Goal: Transaction & Acquisition: Purchase product/service

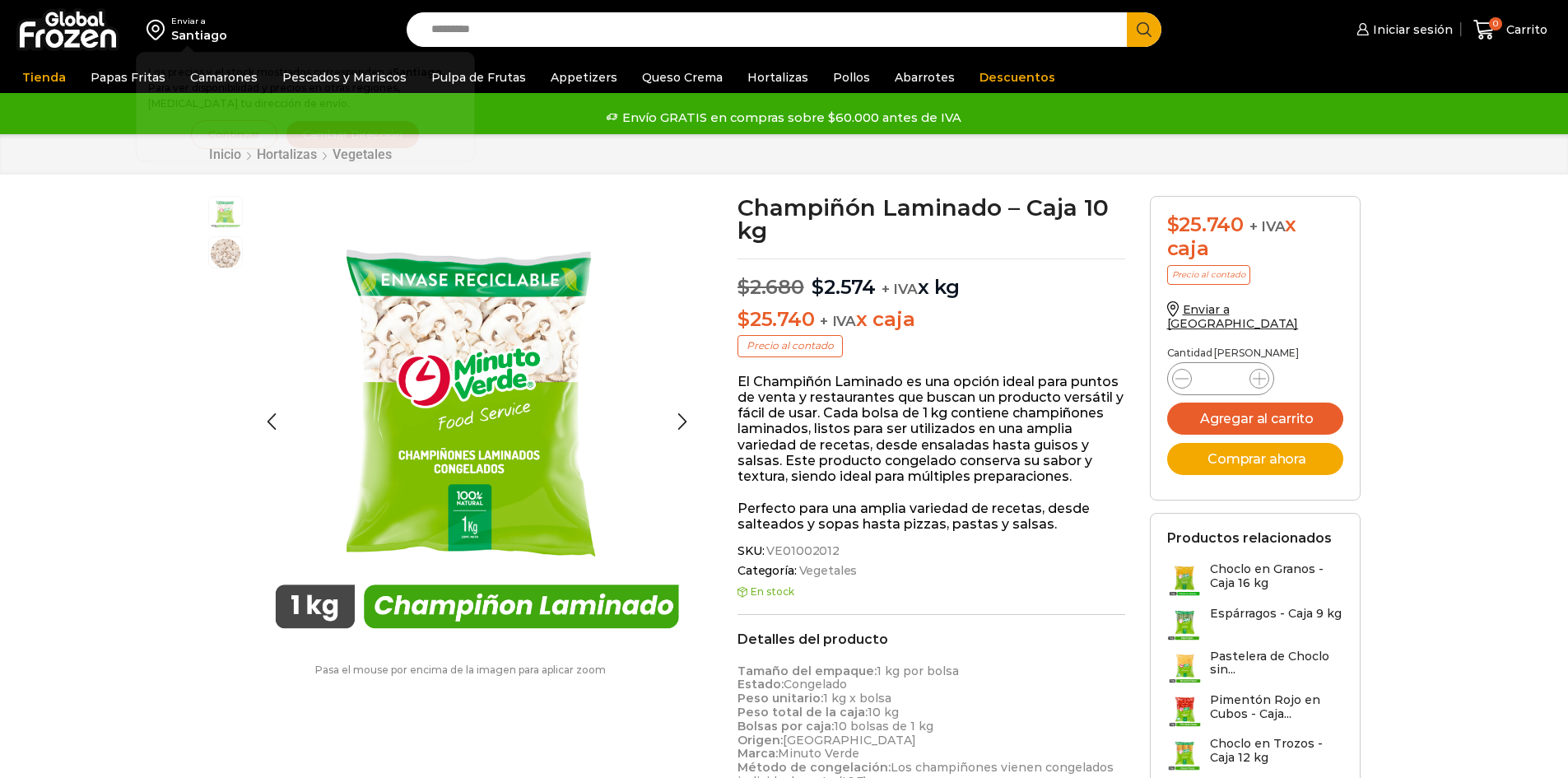
scroll to position [1, 0]
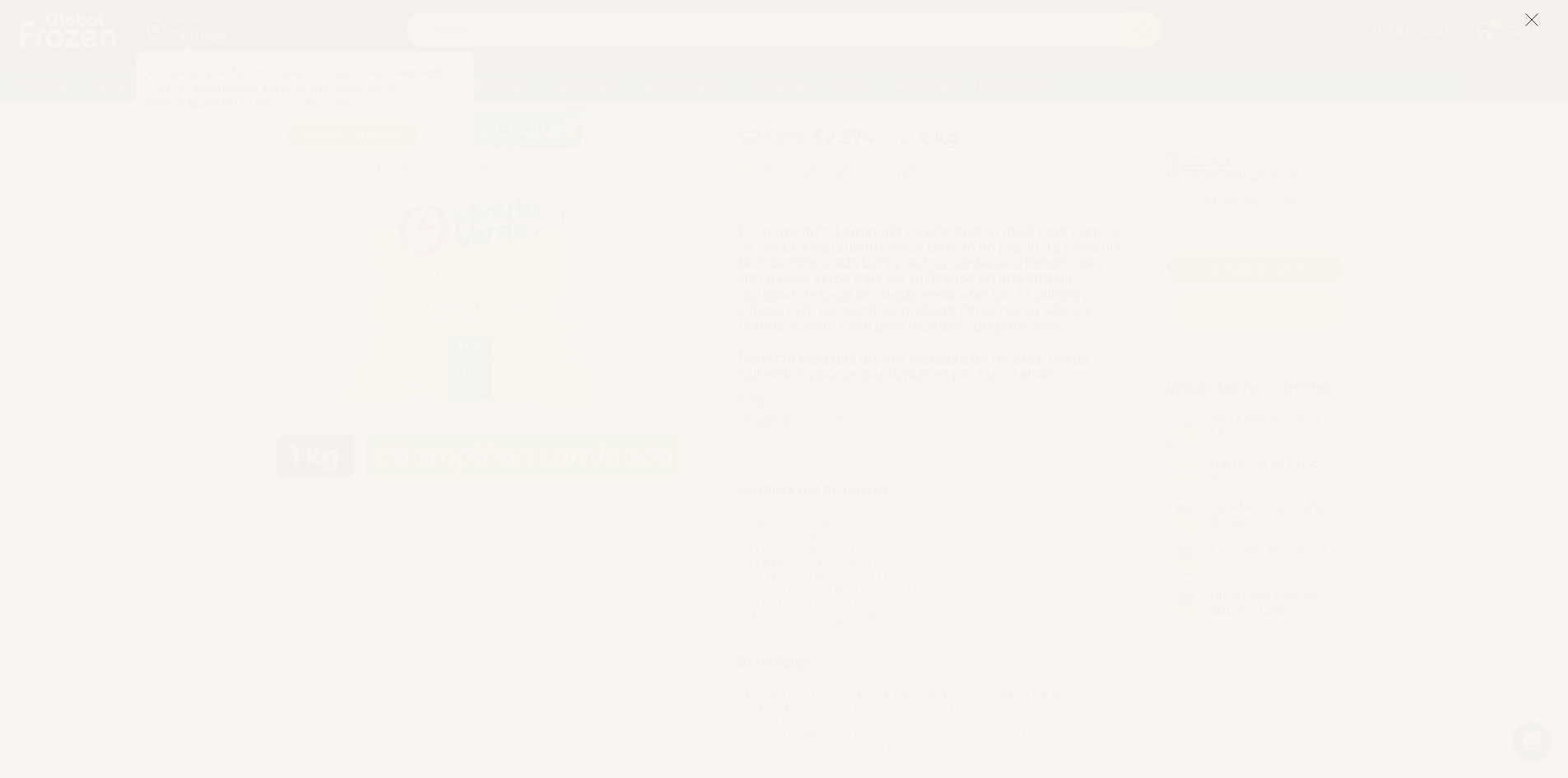
scroll to position [165, 0]
click at [1532, 21] on icon at bounding box center [1532, 19] width 15 height 15
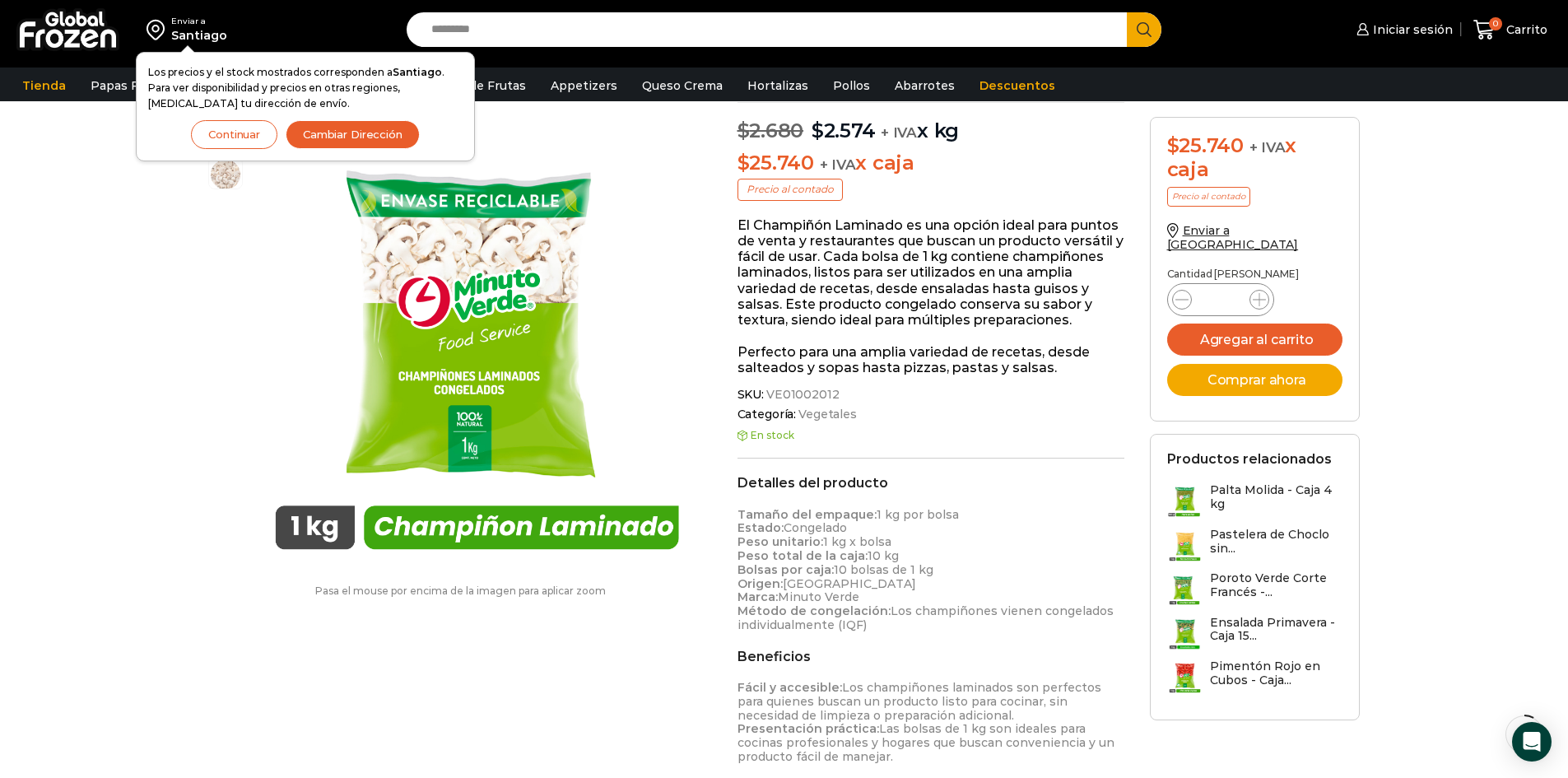
scroll to position [83, 0]
